Goal: Task Accomplishment & Management: Use online tool/utility

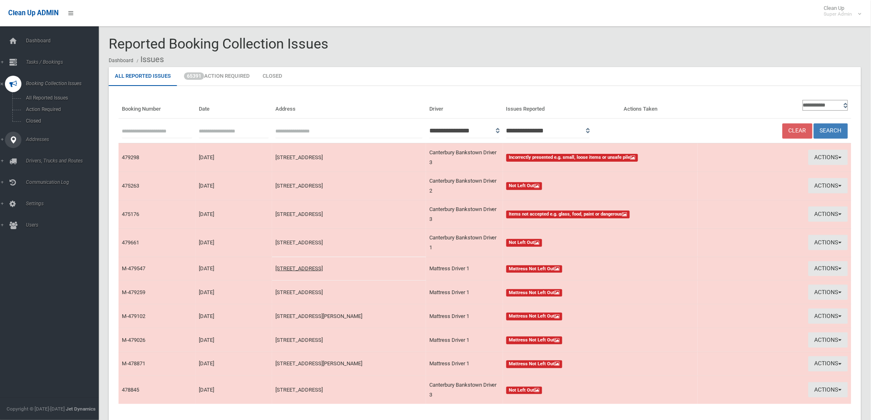
click at [19, 139] on div at bounding box center [13, 140] width 16 height 16
click at [75, 119] on span "All Addresses" at bounding box center [60, 120] width 75 height 6
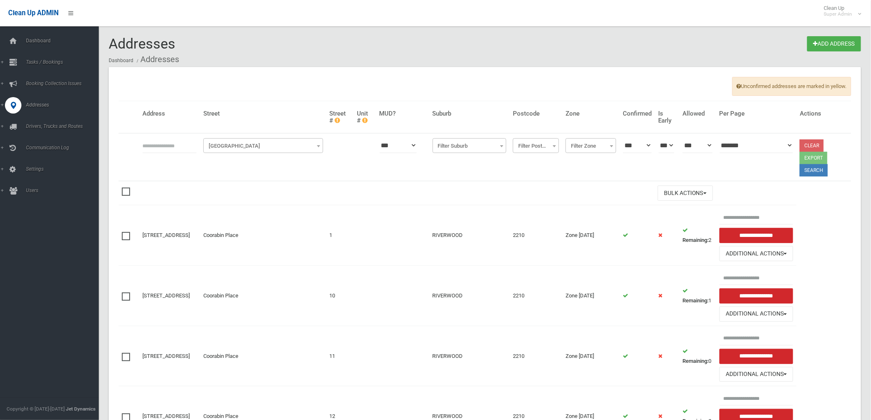
click at [318, 62] on ol "Dashboard Addresses" at bounding box center [485, 59] width 753 height 15
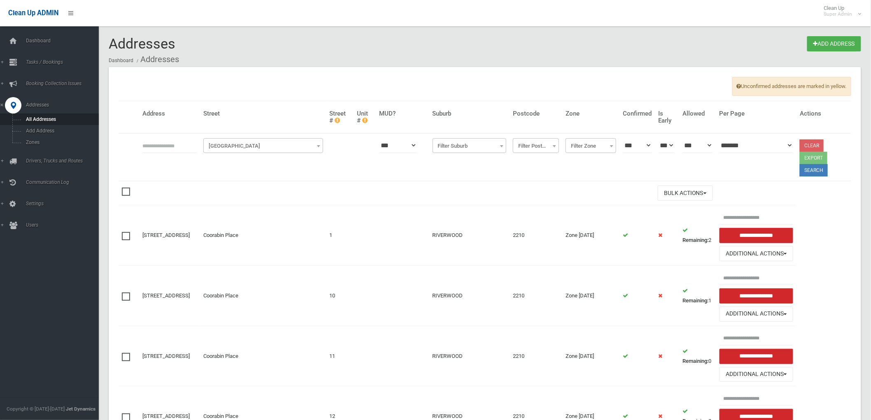
click at [190, 144] on input "text" at bounding box center [169, 145] width 54 height 15
click at [191, 145] on input "text" at bounding box center [169, 145] width 54 height 15
click at [195, 140] on input "text" at bounding box center [169, 145] width 54 height 15
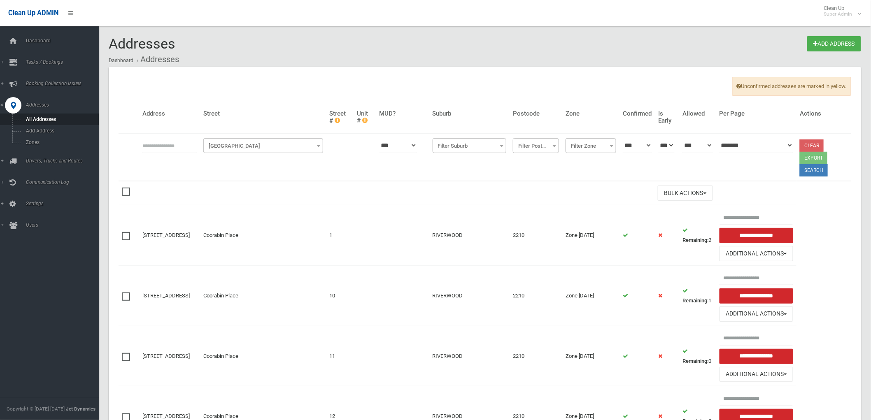
click at [195, 140] on input "text" at bounding box center [169, 145] width 54 height 15
click at [184, 143] on input "text" at bounding box center [169, 145] width 54 height 15
click at [185, 142] on input "text" at bounding box center [169, 145] width 54 height 15
click at [151, 137] on th at bounding box center [169, 157] width 61 height 48
click at [158, 149] on input "text" at bounding box center [169, 145] width 54 height 15
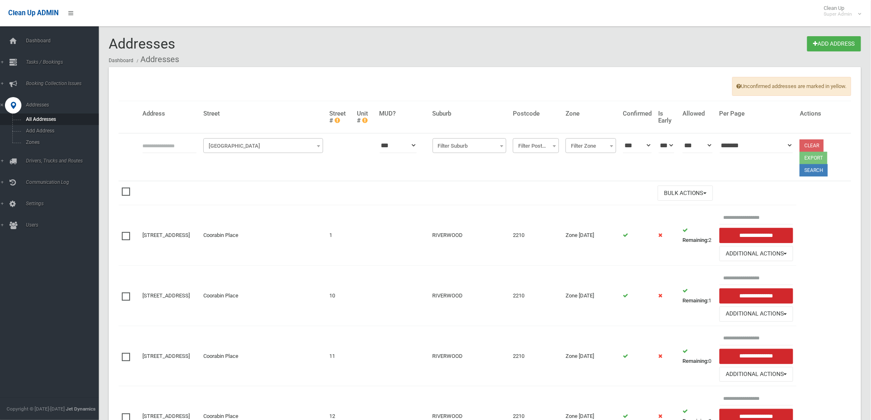
click at [158, 149] on input "text" at bounding box center [169, 145] width 54 height 15
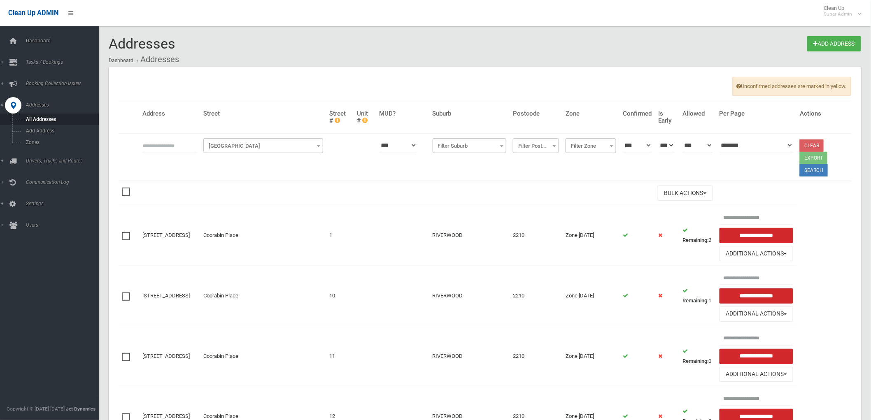
click at [9, 57] on icon at bounding box center [12, 62] width 7 height 16
click at [40, 122] on span "Search" at bounding box center [60, 123] width 75 height 6
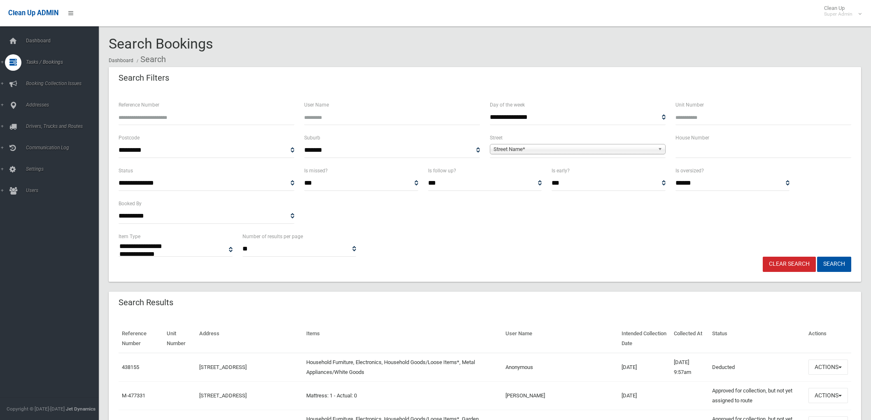
select select
click at [210, 119] on input "Reference Number" at bounding box center [207, 117] width 176 height 15
type input "******"
click at [817, 257] on button "Search" at bounding box center [834, 264] width 34 height 15
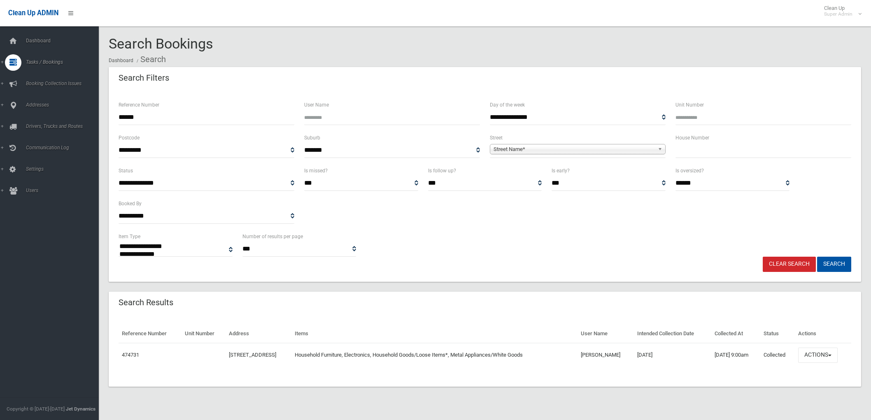
select select
click at [840, 364] on td "Actions View Booking Edit Booking Clone Booking Add Booking Images Resend Confi…" at bounding box center [823, 355] width 56 height 24
click at [838, 361] on button "Actions" at bounding box center [818, 355] width 40 height 15
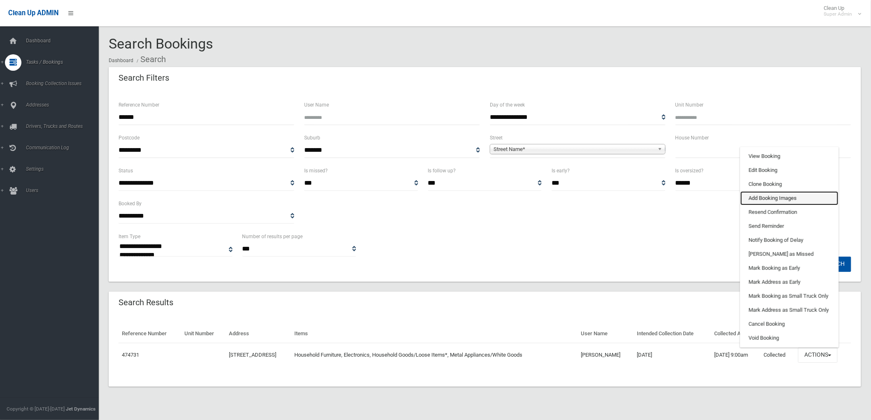
click at [788, 195] on link "Add Booking Images" at bounding box center [790, 198] width 98 height 14
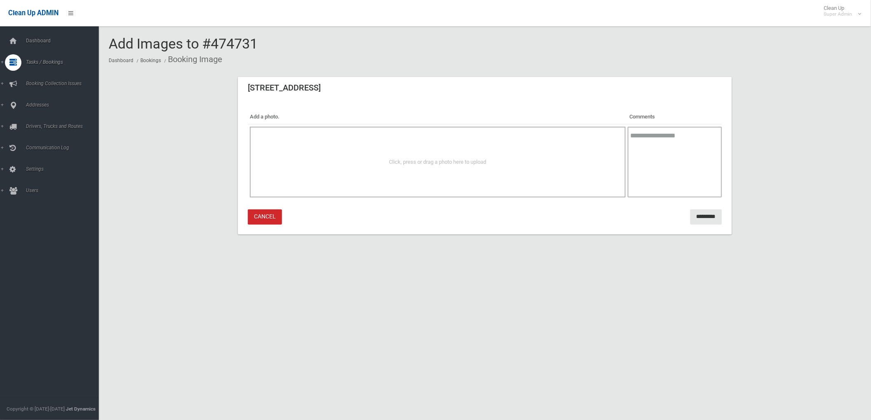
click at [458, 145] on div "Click, press or drag a photo here to upload" at bounding box center [438, 162] width 376 height 71
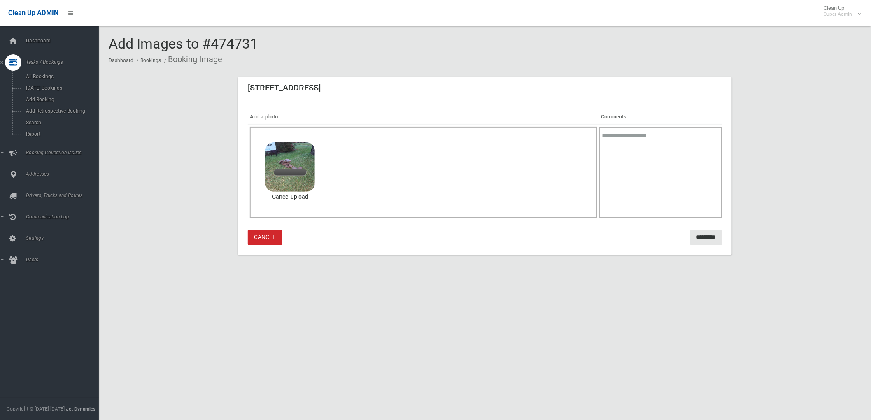
click at [626, 153] on textarea at bounding box center [661, 172] width 123 height 91
type textarea "*******"
click at [691, 239] on input "*********" at bounding box center [707, 237] width 32 height 15
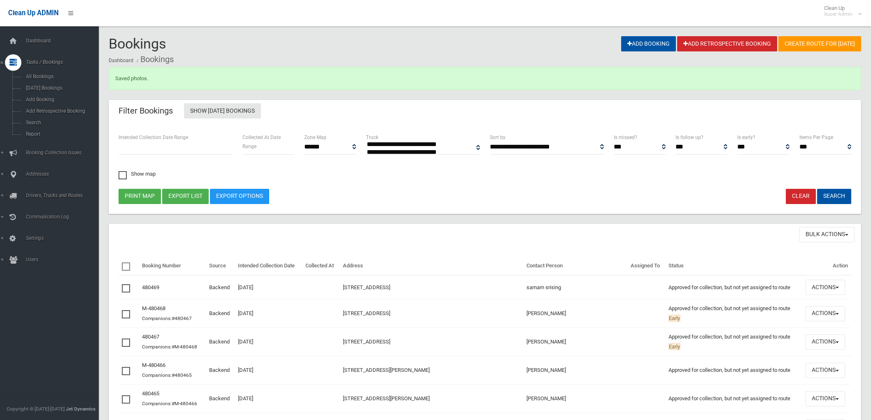
select select
click at [33, 120] on span "Search" at bounding box center [60, 123] width 75 height 6
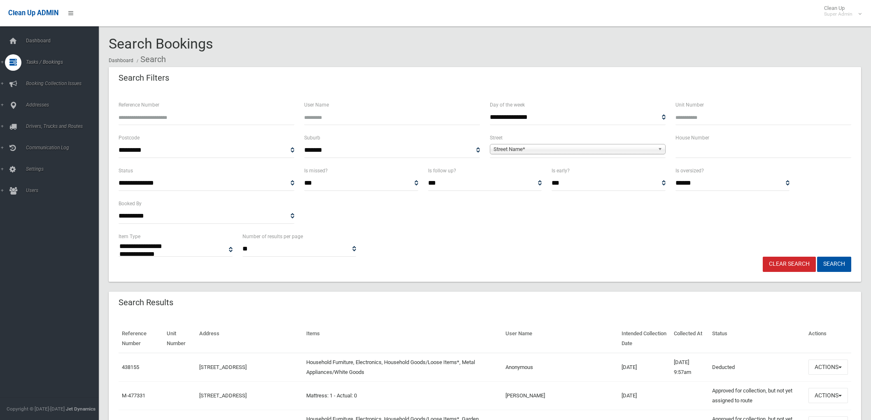
select select
drag, startPoint x: 133, startPoint y: 113, endPoint x: 138, endPoint y: 114, distance: 4.6
click at [138, 114] on input "Reference Number" at bounding box center [207, 117] width 176 height 15
type input "******"
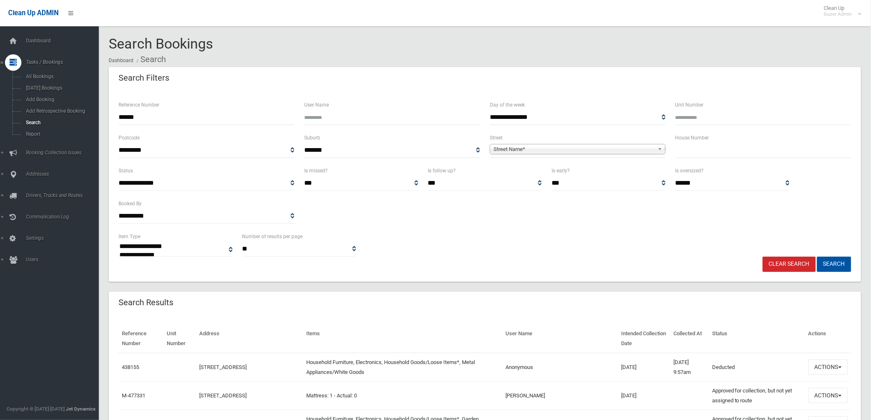
click at [817, 257] on button "Search" at bounding box center [834, 264] width 34 height 15
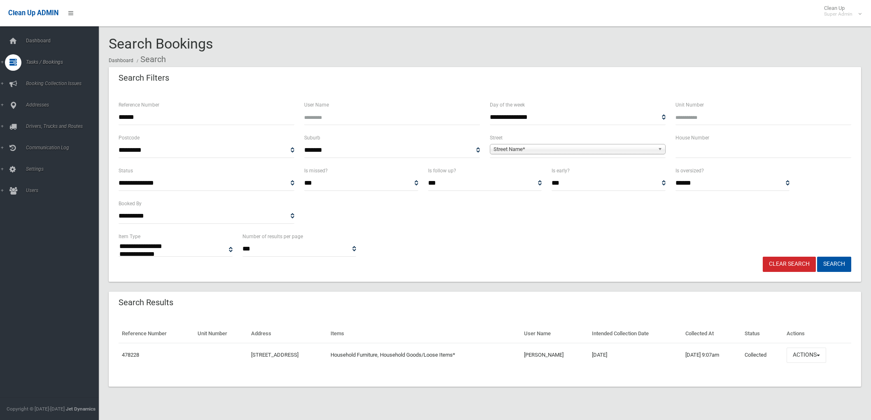
select select
click at [826, 362] on button "Actions" at bounding box center [807, 355] width 40 height 15
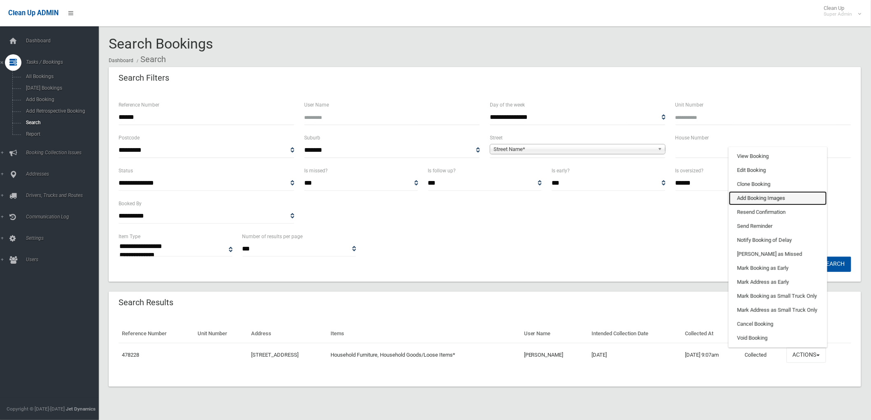
click at [784, 202] on link "Add Booking Images" at bounding box center [778, 198] width 98 height 14
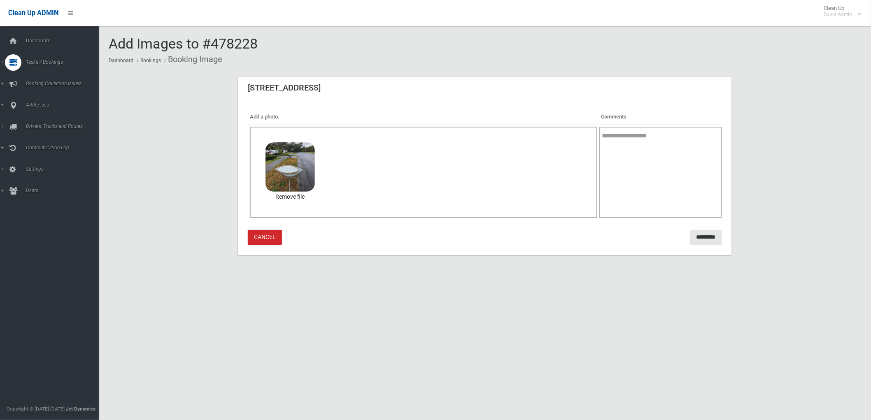
click at [686, 159] on textarea at bounding box center [661, 172] width 123 height 91
type textarea "**********"
click at [695, 233] on input "*********" at bounding box center [707, 237] width 32 height 15
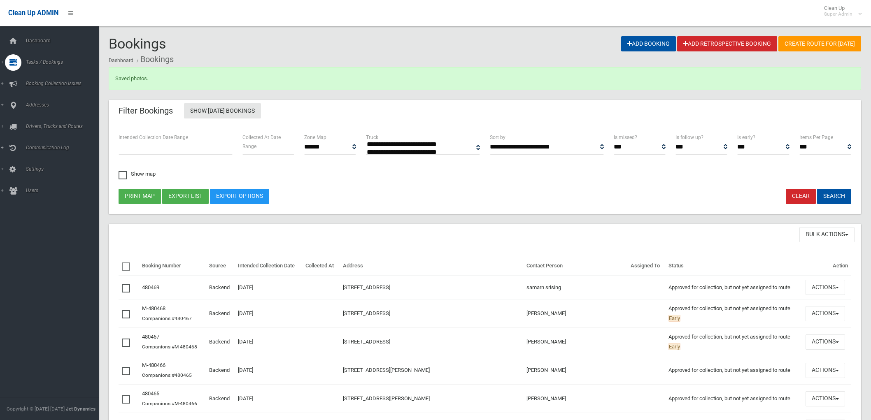
select select
click at [42, 124] on span "Search" at bounding box center [60, 123] width 75 height 6
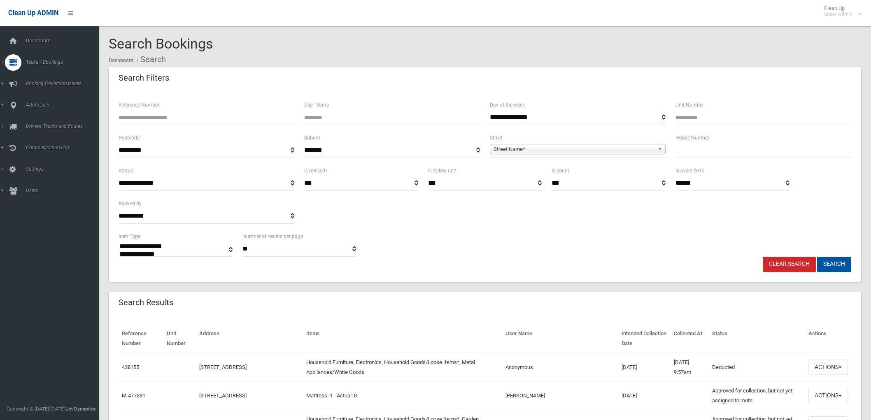
select select
click at [203, 117] on input "Reference Number" at bounding box center [207, 117] width 176 height 15
type input "******"
click at [817, 257] on button "Search" at bounding box center [834, 264] width 34 height 15
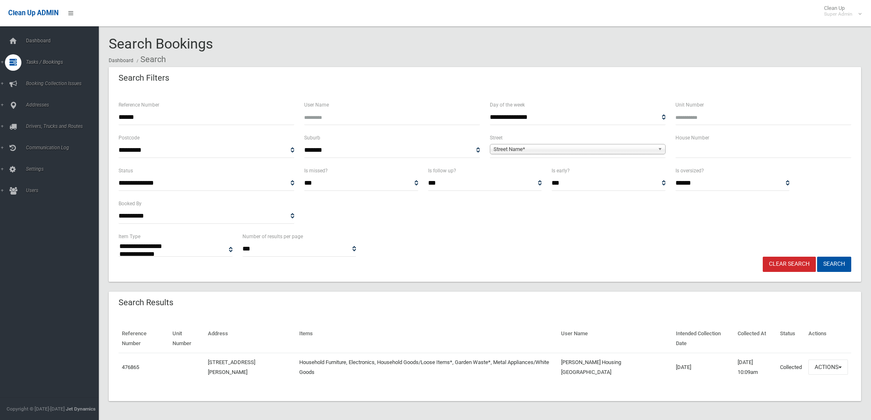
select select
click at [838, 360] on button "Actions" at bounding box center [829, 367] width 40 height 15
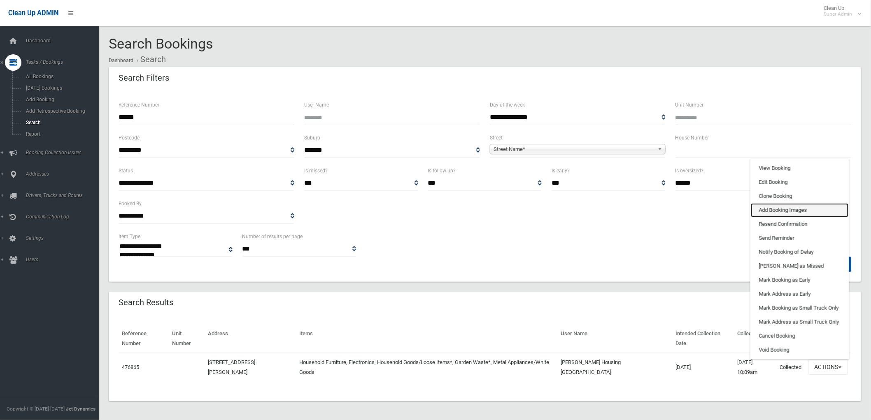
click at [807, 203] on link "Add Booking Images" at bounding box center [800, 210] width 98 height 14
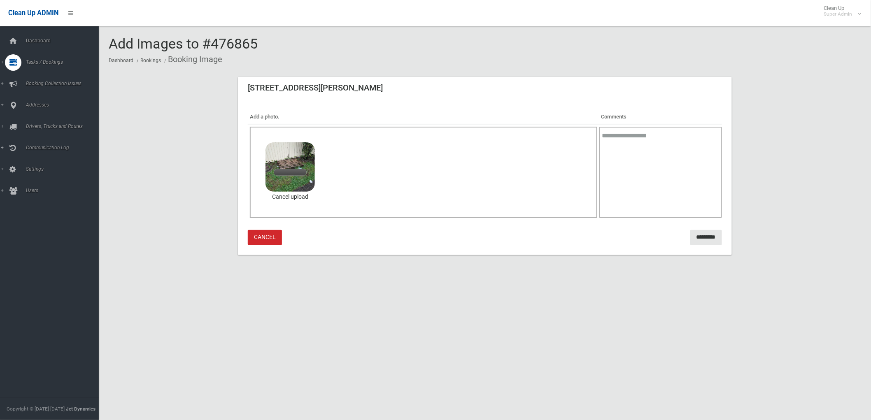
click at [626, 149] on textarea at bounding box center [661, 172] width 123 height 91
type textarea "**********"
click at [691, 233] on input "*********" at bounding box center [707, 237] width 32 height 15
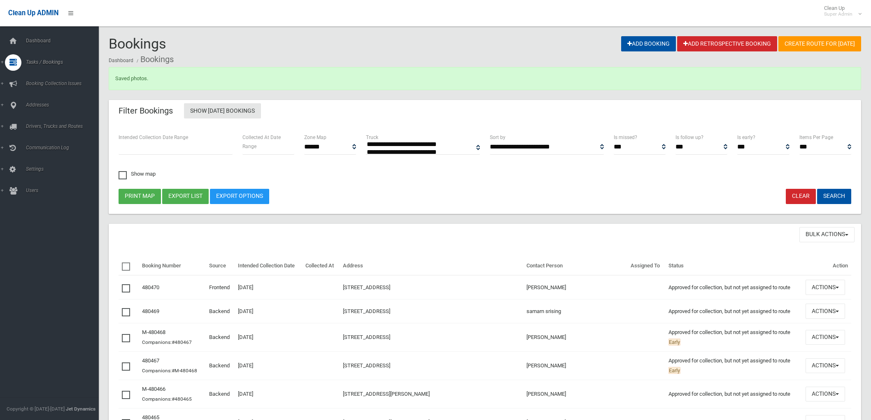
select select
